Goal: Task Accomplishment & Management: Manage account settings

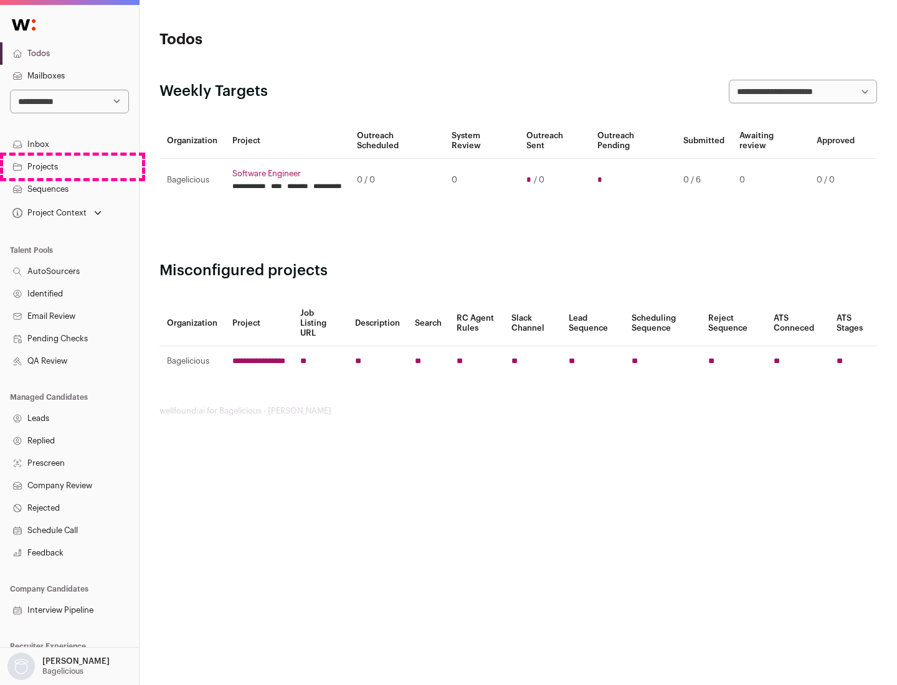
click at [69, 166] on link "Projects" at bounding box center [69, 167] width 139 height 22
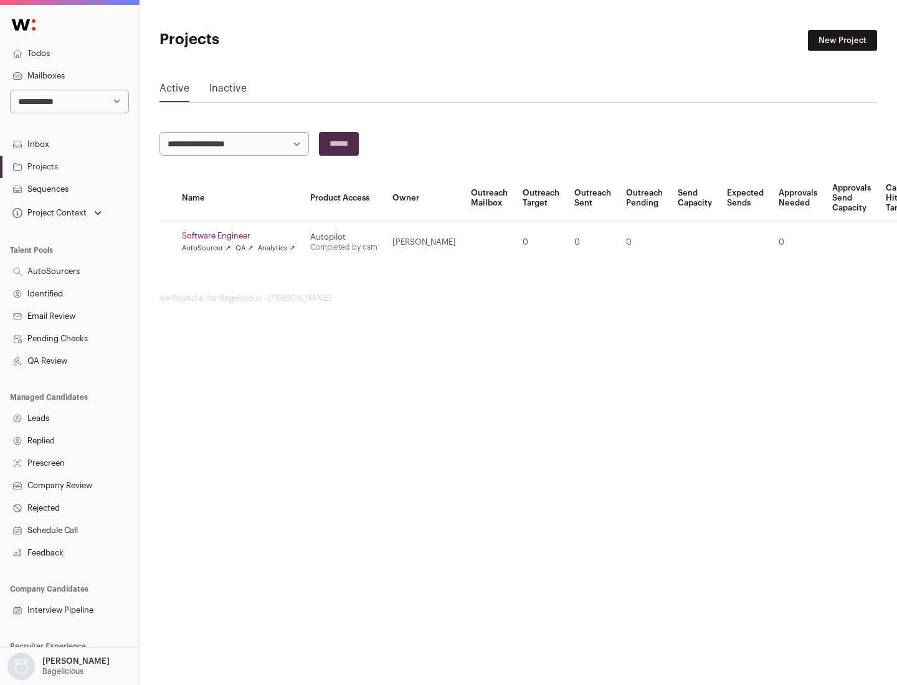
click at [242, 236] on link "Software Engineer" at bounding box center [238, 236] width 113 height 10
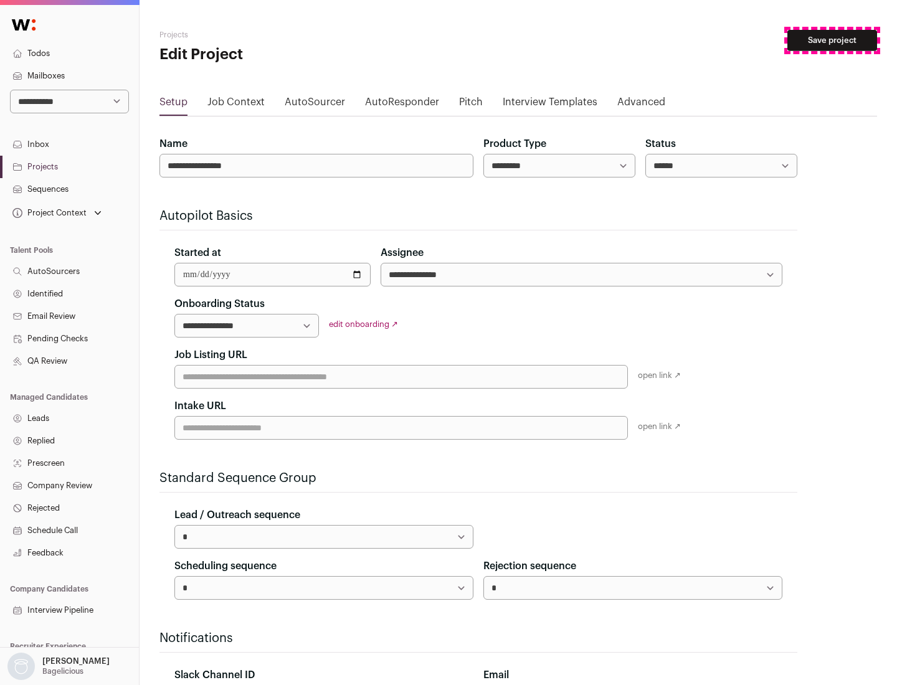
click at [832, 40] on button "Save project" at bounding box center [833, 40] width 90 height 21
